Goal: Information Seeking & Learning: Learn about a topic

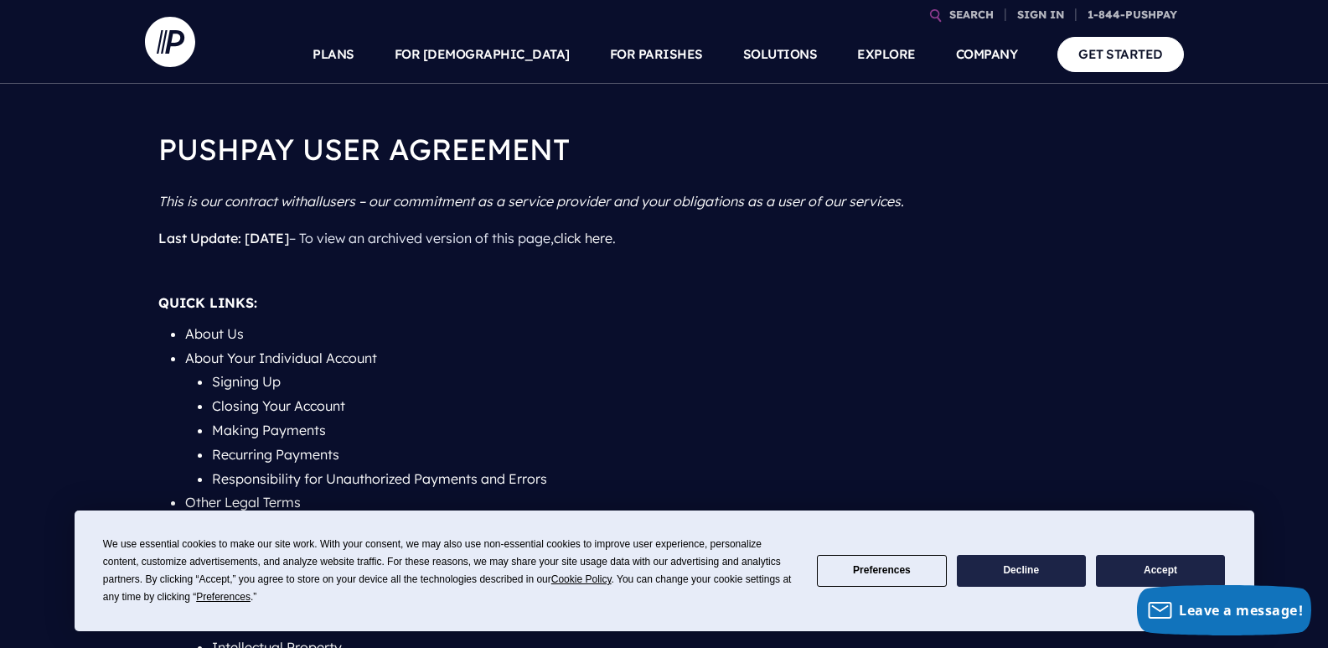
click at [1171, 568] on button "Accept" at bounding box center [1160, 571] width 129 height 33
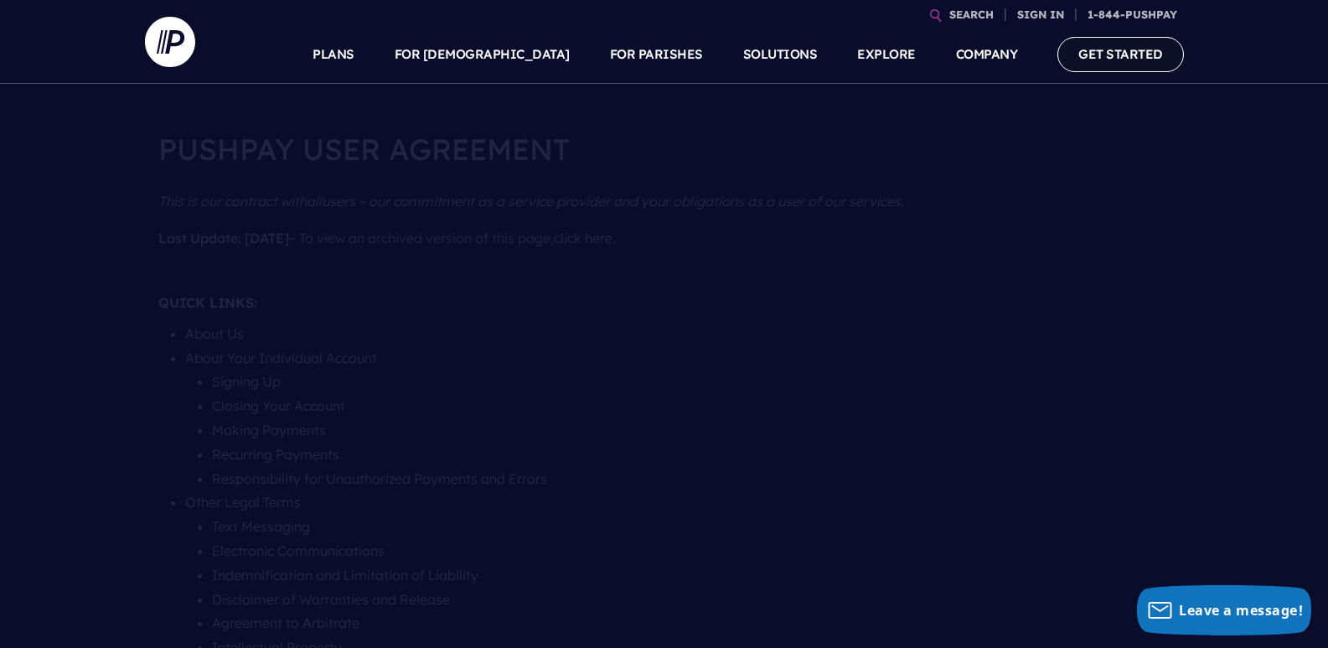
click at [1133, 61] on link "GET STARTED" at bounding box center [1120, 54] width 127 height 34
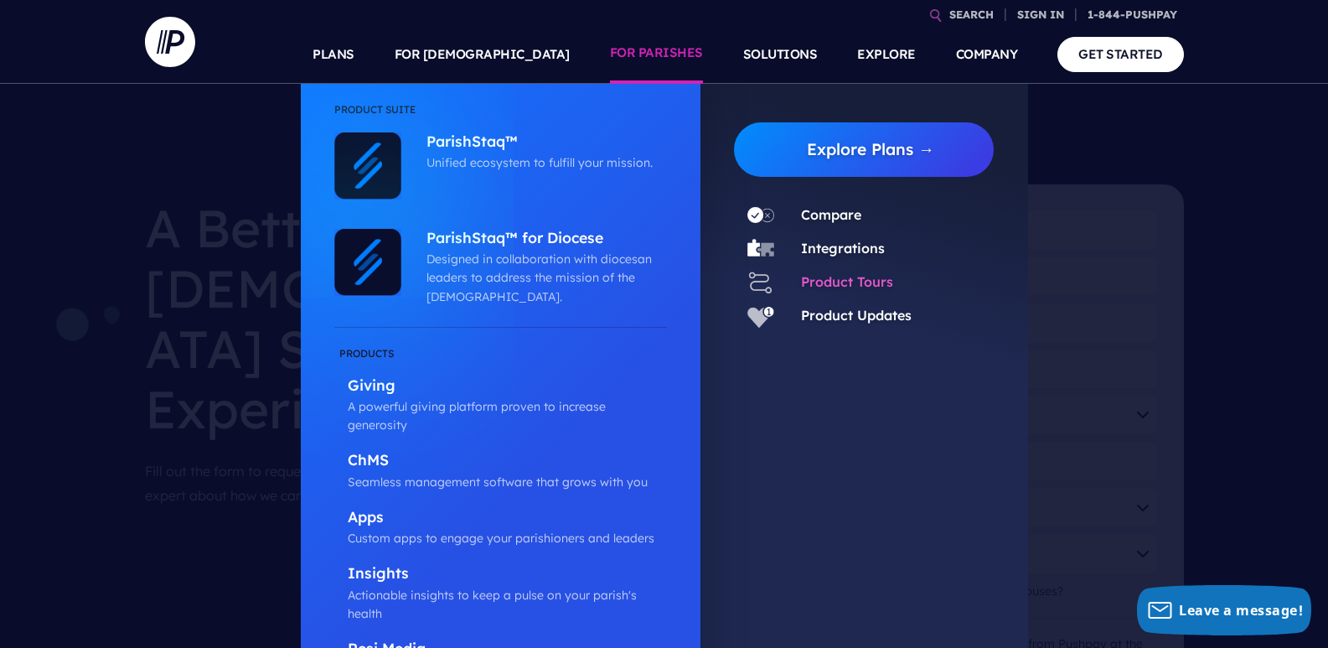
click at [830, 278] on link "Product Tours" at bounding box center [847, 281] width 92 height 17
